Goal: Task Accomplishment & Management: Use online tool/utility

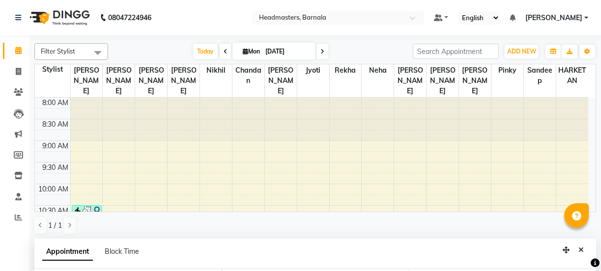
select select "71857"
select select "915"
select select "tentative"
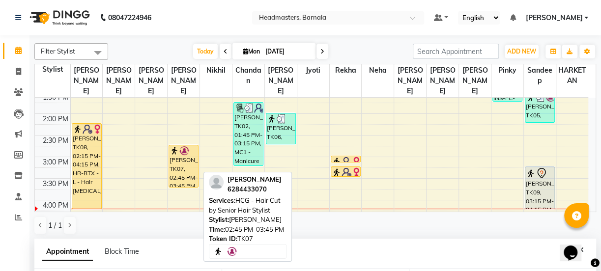
click at [179, 146] on div at bounding box center [184, 151] width 28 height 10
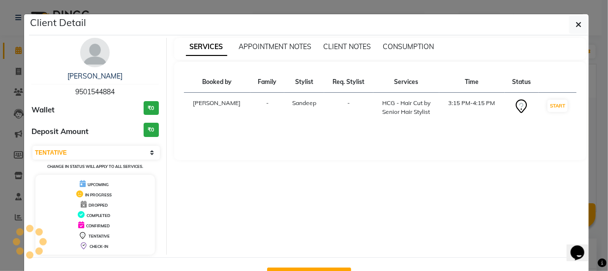
select select "1"
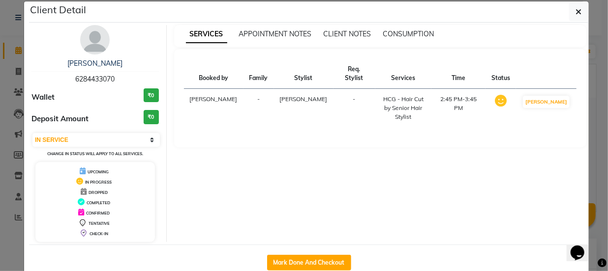
scroll to position [35, 0]
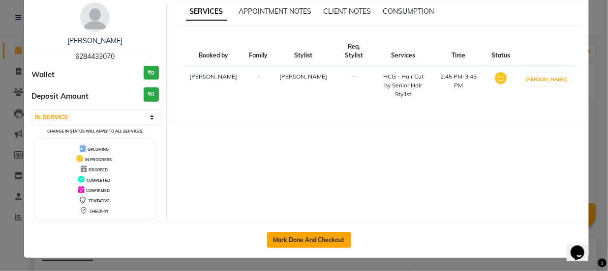
click at [317, 240] on button "Mark Done And Checkout" at bounding box center [309, 241] width 84 height 16
select select "service"
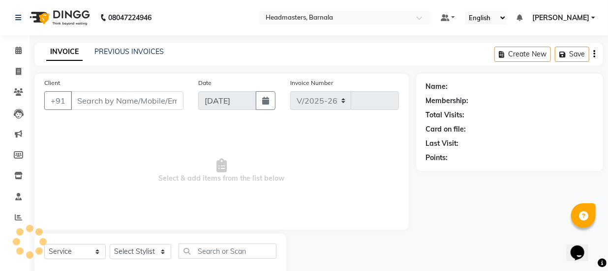
select select "7526"
type input "4098"
type input "6284433070"
select select "67277"
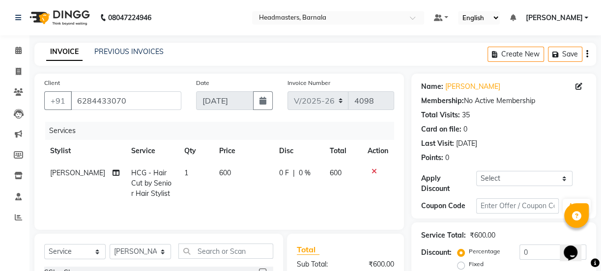
scroll to position [123, 0]
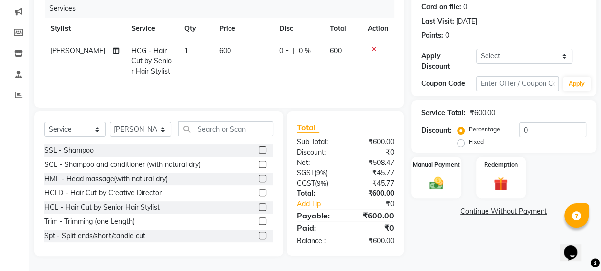
click at [455, 145] on div "Discount: Percentage Fixed 0" at bounding box center [503, 135] width 165 height 27
click at [469, 146] on label "Fixed" at bounding box center [476, 142] width 15 height 9
click at [461, 146] on input "Fixed" at bounding box center [463, 142] width 7 height 7
radio input "true"
drag, startPoint x: 529, startPoint y: 136, endPoint x: 484, endPoint y: 148, distance: 46.9
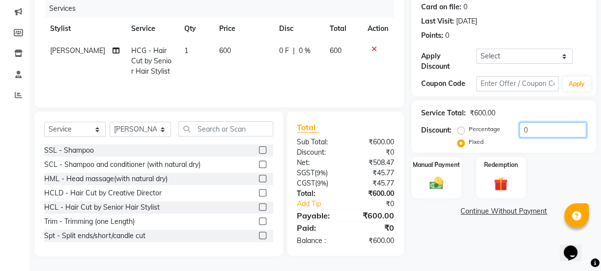
click at [511, 141] on div "Percentage Fixed 0" at bounding box center [523, 135] width 127 height 27
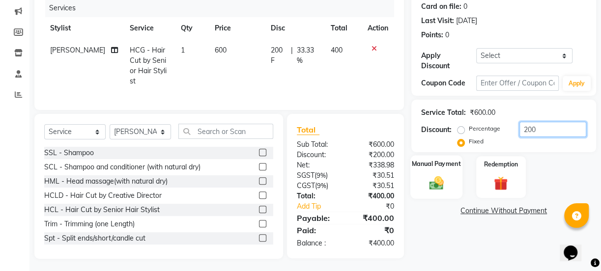
type input "200"
click at [433, 174] on div "Manual Payment" at bounding box center [437, 177] width 52 height 44
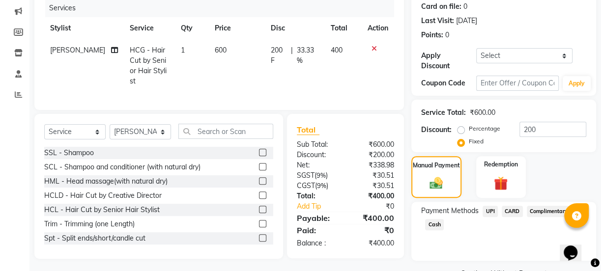
click at [438, 226] on span "Cash" at bounding box center [434, 224] width 19 height 11
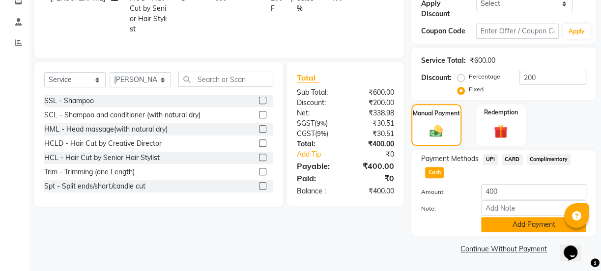
click at [552, 232] on div "Payment Methods UPI CARD Complimentary Cash Amount: 400 Note: Add Payment" at bounding box center [504, 193] width 185 height 87
click at [544, 222] on button "Add Payment" at bounding box center [533, 224] width 105 height 15
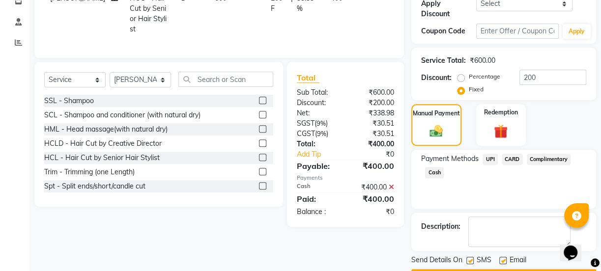
scroll to position [202, 0]
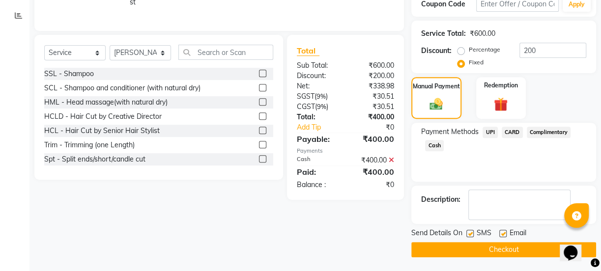
click at [529, 250] on button "Checkout" at bounding box center [504, 249] width 185 height 15
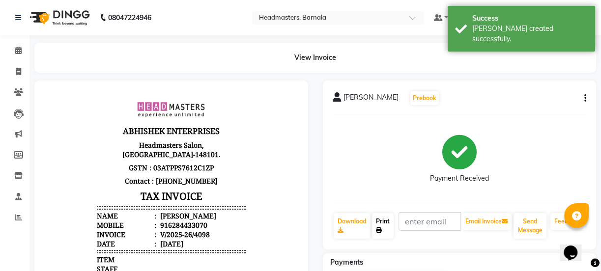
click at [381, 226] on link "Print" at bounding box center [383, 226] width 22 height 26
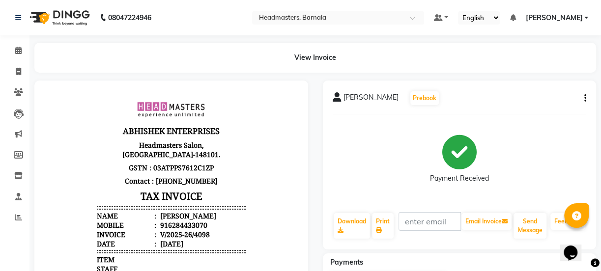
select select "service"
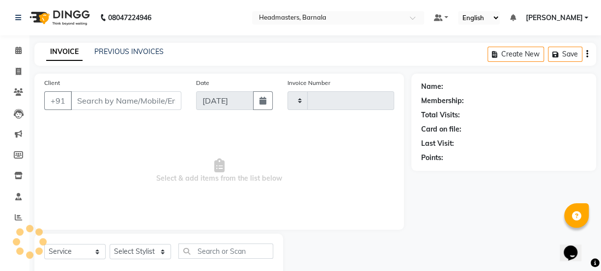
type input "4099"
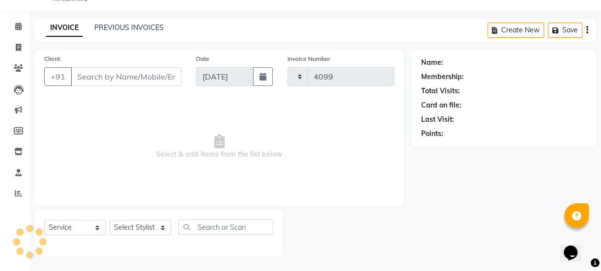
select select "7526"
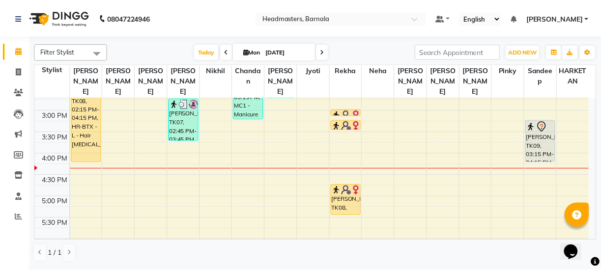
scroll to position [294, 0]
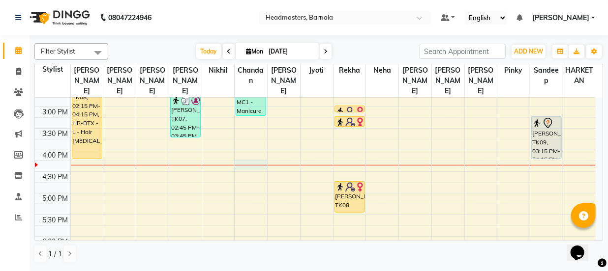
click at [248, 165] on div at bounding box center [251, 165] width 32 height 0
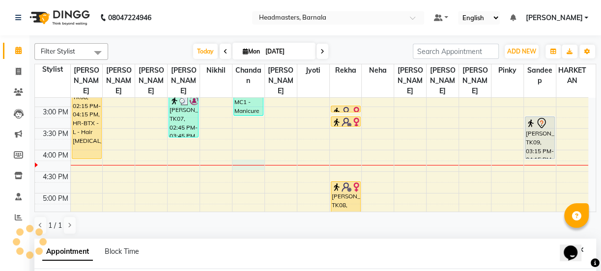
scroll to position [191, 0]
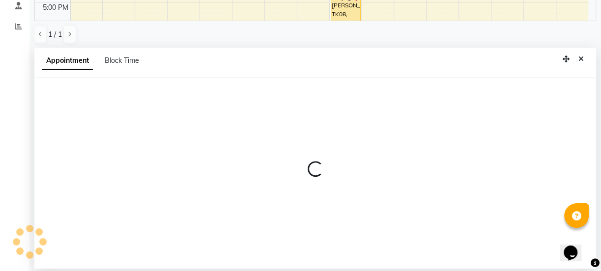
select select "67280"
select select "975"
select select "tentative"
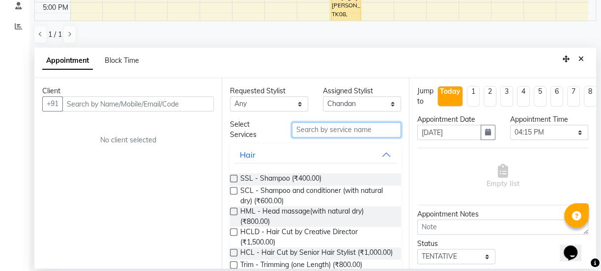
click at [326, 130] on input "text" at bounding box center [346, 129] width 109 height 15
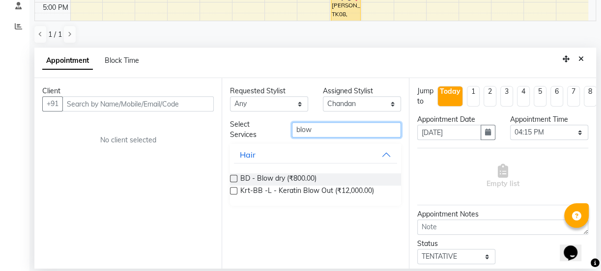
type input "blow"
click at [234, 177] on label at bounding box center [233, 178] width 7 height 7
click at [234, 177] on input "checkbox" at bounding box center [233, 180] width 6 height 6
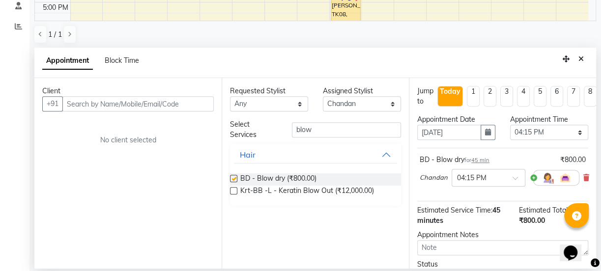
checkbox input "false"
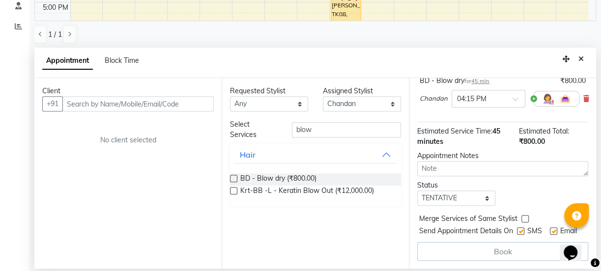
scroll to position [93, 0]
click at [154, 101] on input "text" at bounding box center [137, 103] width 151 height 15
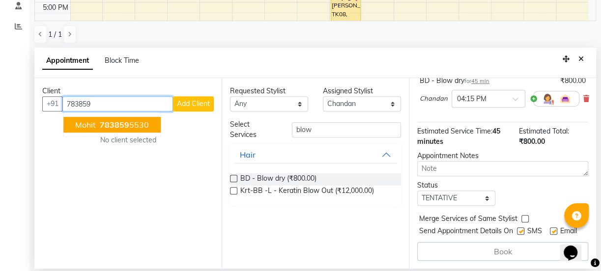
click at [113, 126] on span "783859" at bounding box center [115, 125] width 30 height 10
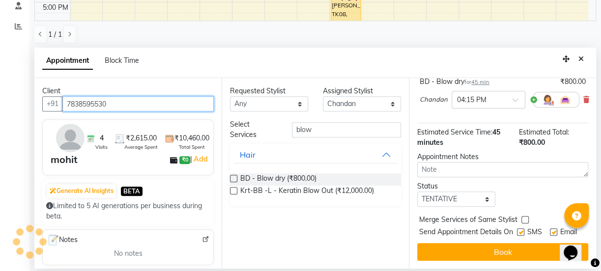
scroll to position [93, 0]
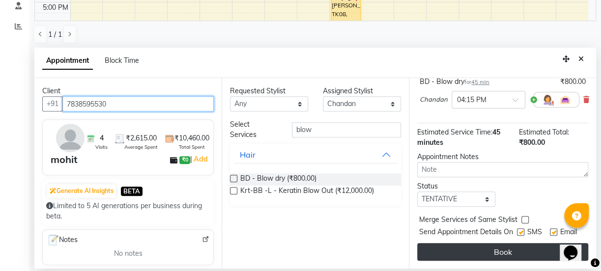
type input "7838595530"
click at [504, 246] on button "Book" at bounding box center [503, 252] width 171 height 18
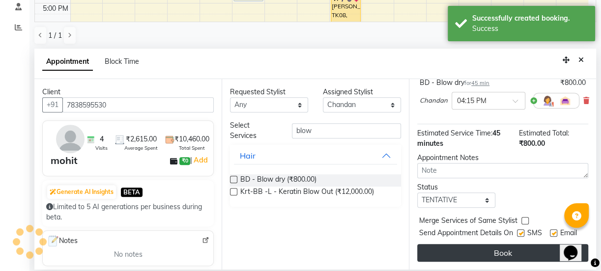
scroll to position [0, 0]
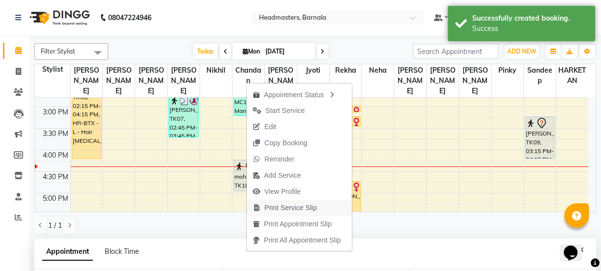
click at [307, 210] on span "Print Service Slip" at bounding box center [291, 208] width 53 height 10
